Goal: Find specific page/section: Find specific page/section

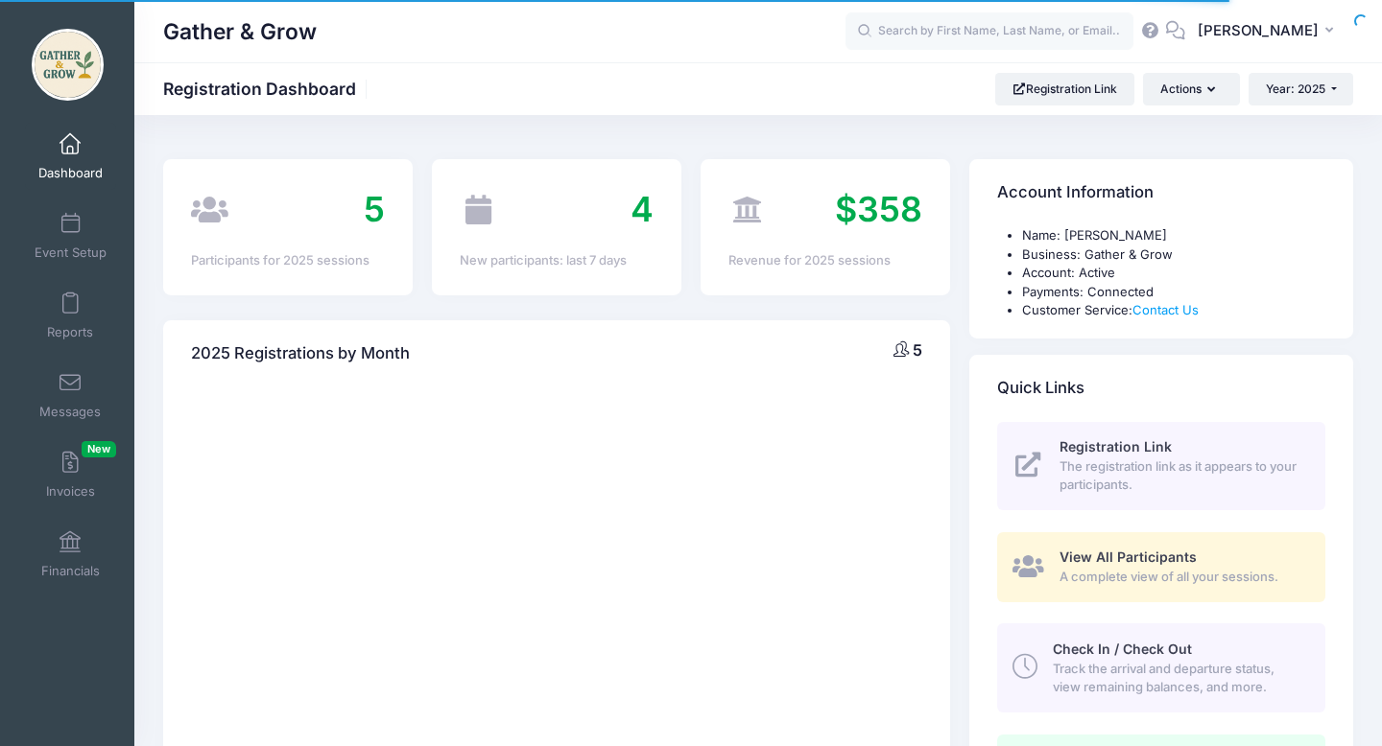
select select
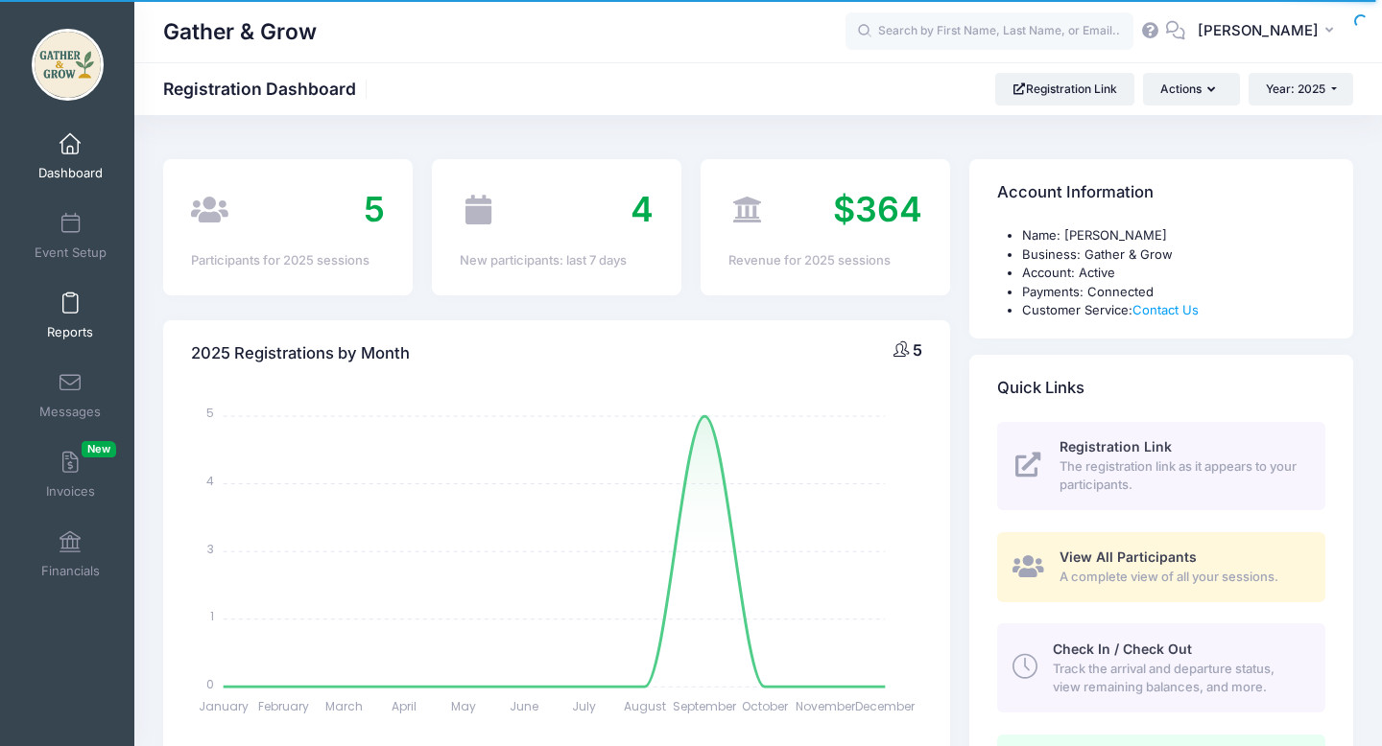
click at [66, 339] on span "Reports" at bounding box center [70, 332] width 46 height 16
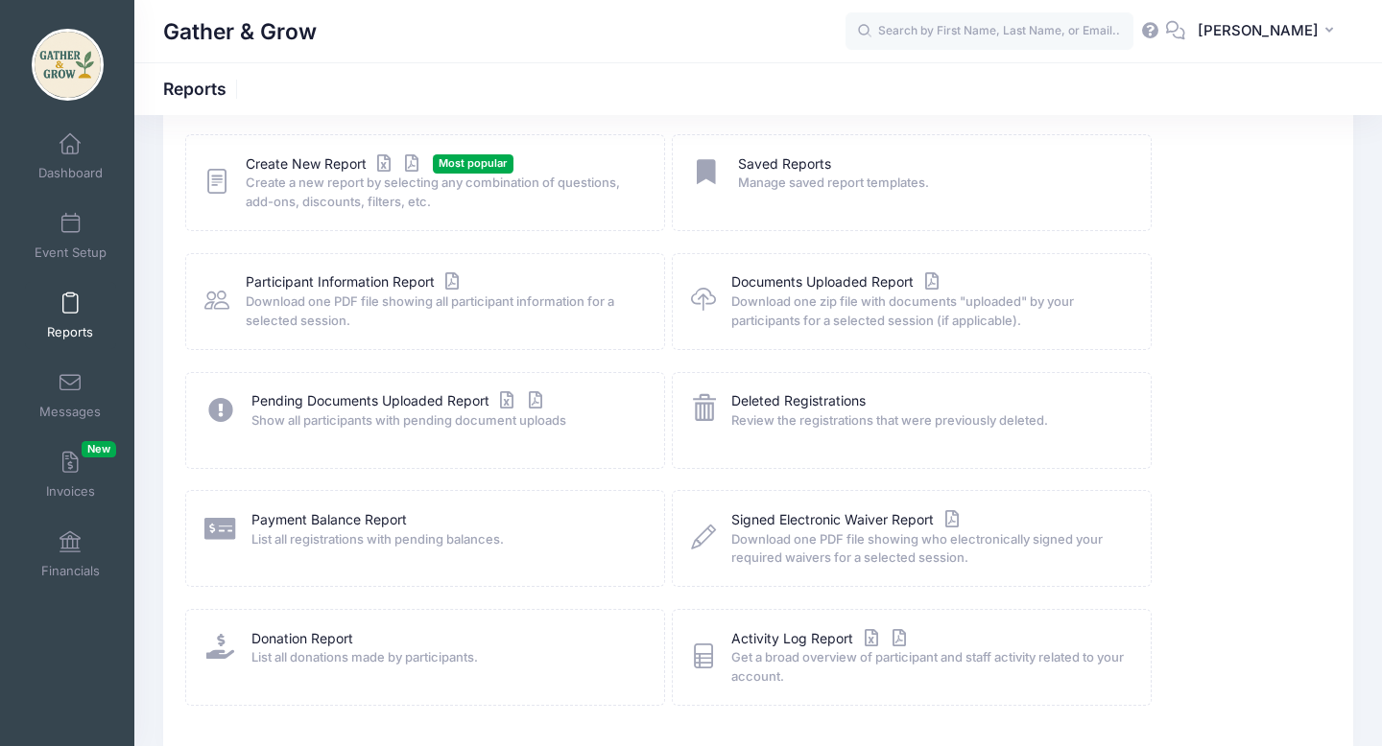
scroll to position [108, 0]
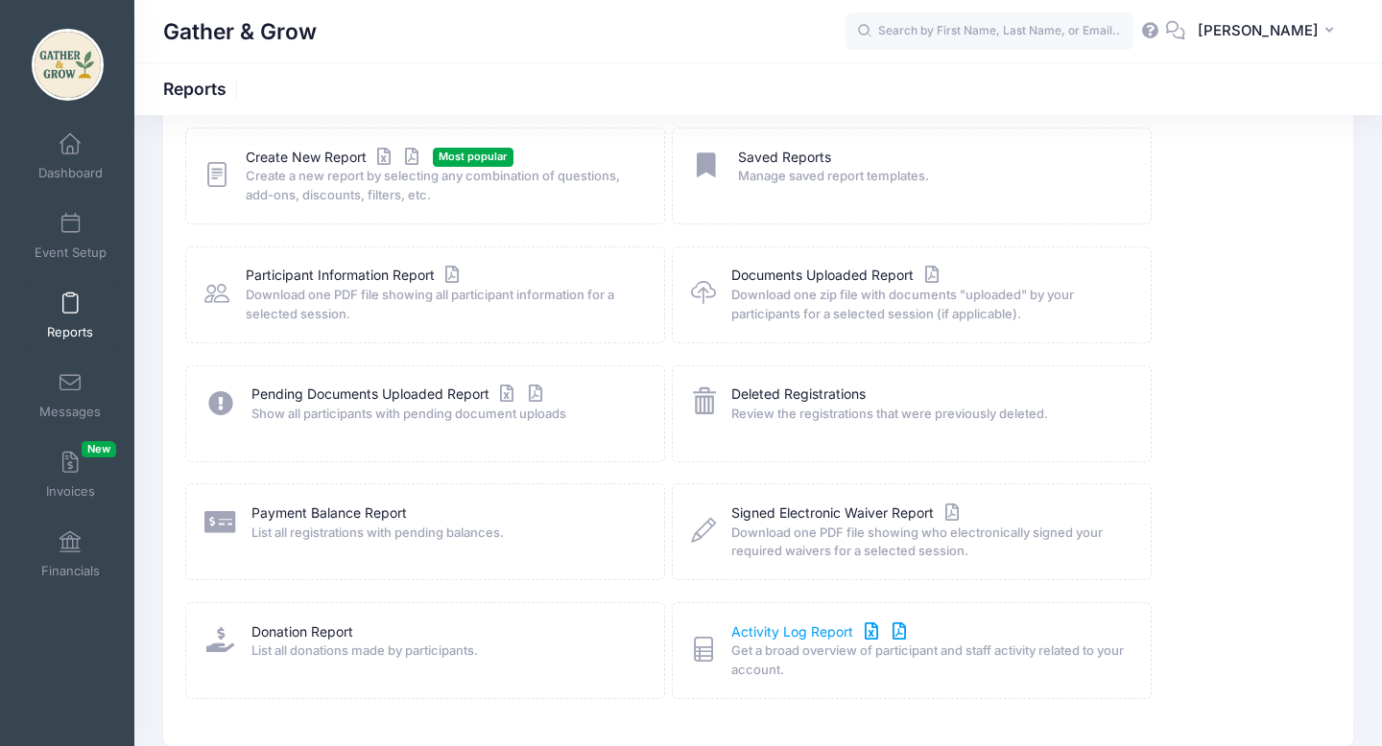
click at [773, 631] on link "Activity Log Report" at bounding box center [820, 633] width 179 height 20
